Goal: Information Seeking & Learning: Learn about a topic

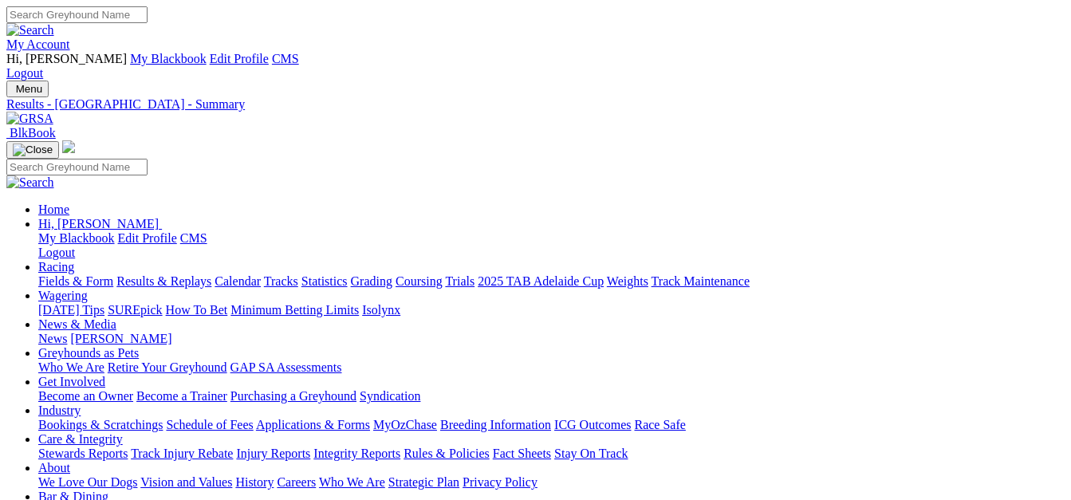
click at [77, 274] on link "Fields & Form" at bounding box center [75, 281] width 75 height 14
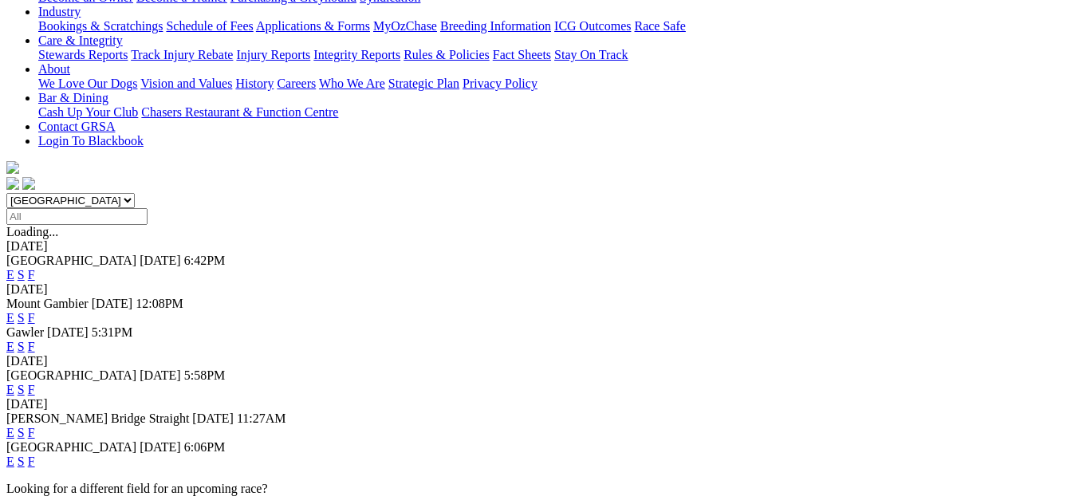
click at [35, 426] on link "F" at bounding box center [31, 433] width 7 height 14
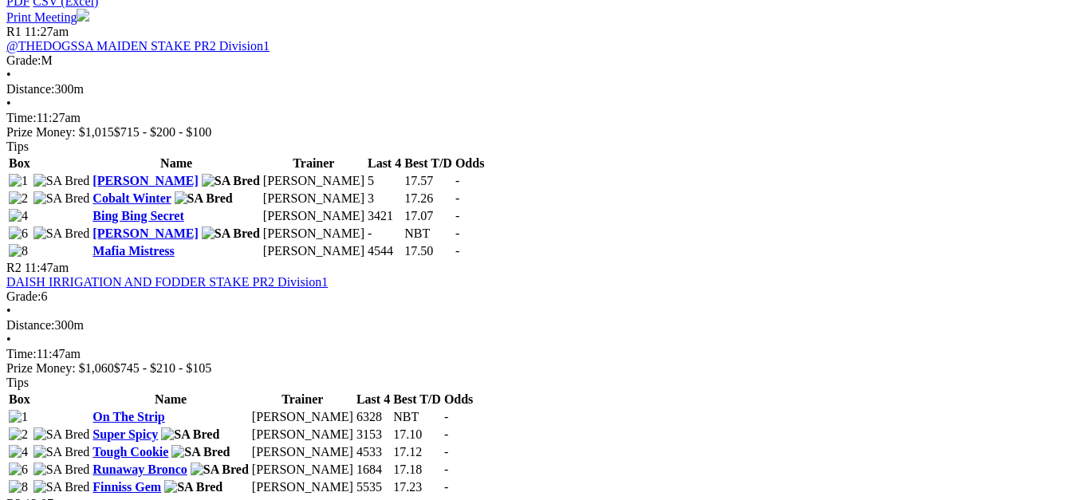
scroll to position [877, 0]
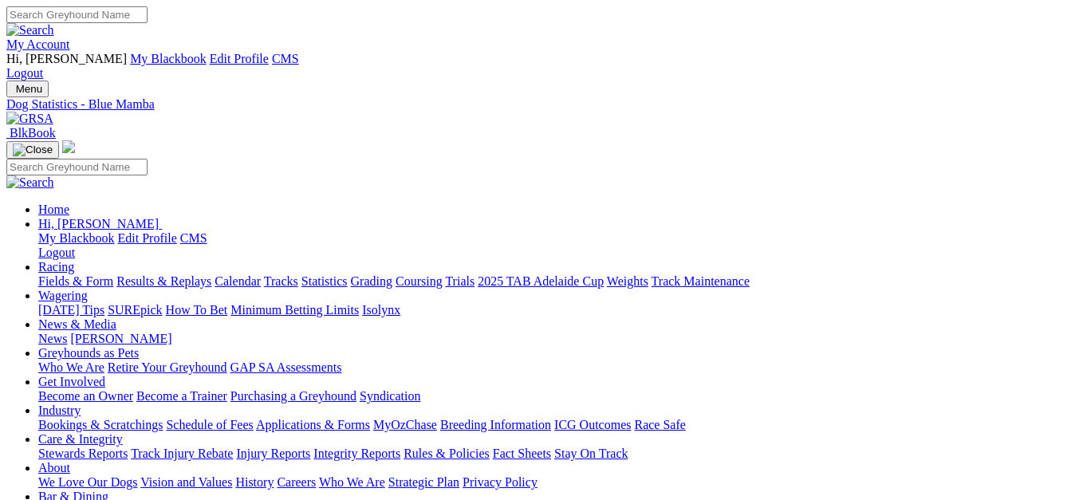
scroll to position [80, 0]
click at [47, 274] on link "Fields & Form" at bounding box center [75, 281] width 75 height 14
